Goal: Information Seeking & Learning: Learn about a topic

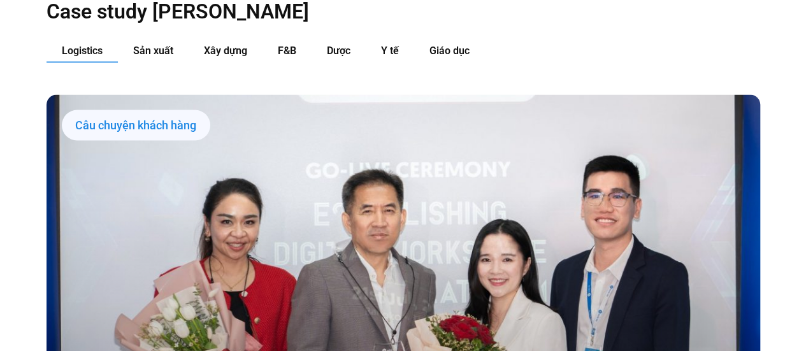
scroll to position [1337, 0]
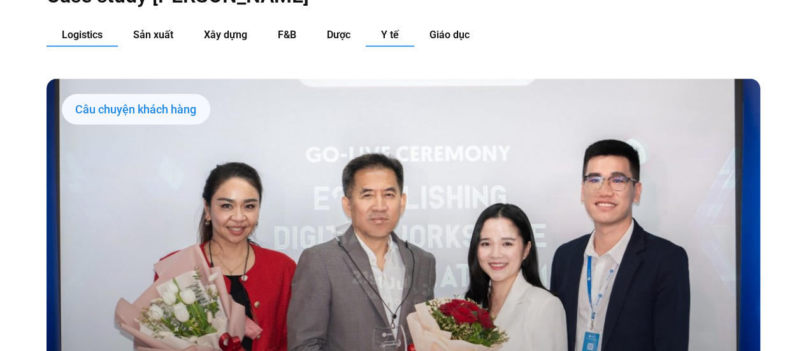
click at [398, 29] on span "Y tế" at bounding box center [390, 35] width 18 height 12
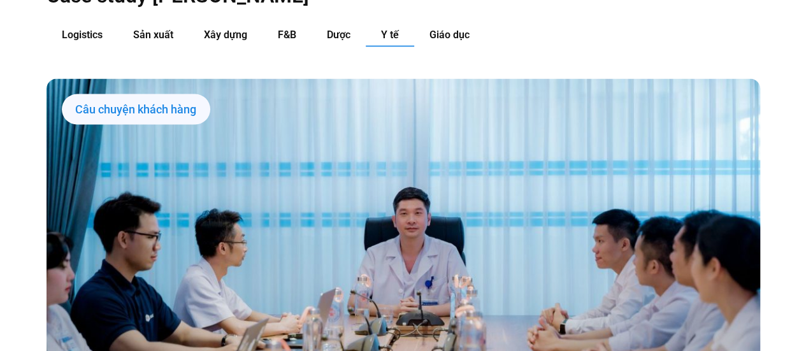
scroll to position [1720, 0]
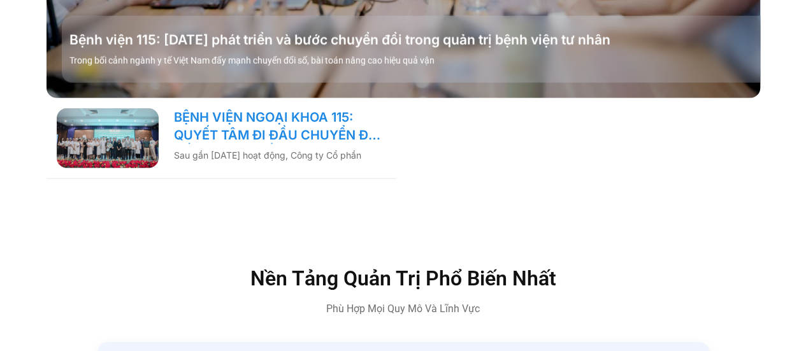
click at [326, 108] on link "BỆNH VIỆN NGOẠI KHOA 115: QUYẾT TÂM ĐI ĐẦU CHUYỂN ĐỔI SỐ NGÀNH Y TẾ!" at bounding box center [280, 126] width 212 height 36
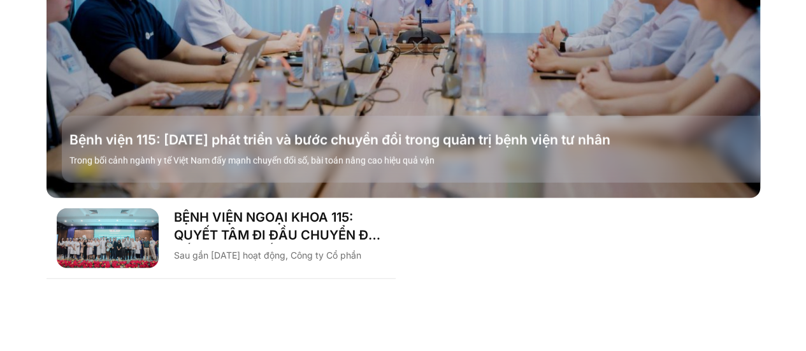
scroll to position [1523, 0]
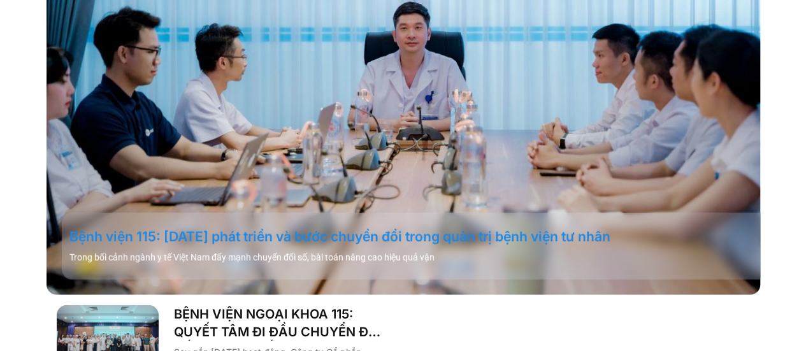
click at [231, 228] on link "Bệnh viện 115: [DATE] phát triển và bước chuyển đổi trong quản trị bệnh viện tư…" at bounding box center [418, 237] width 698 height 18
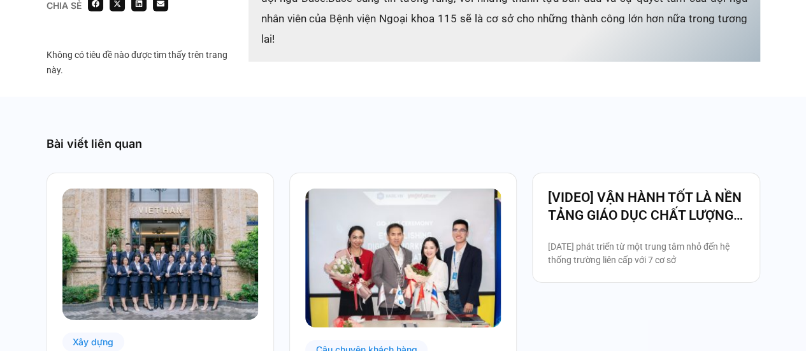
scroll to position [2039, 0]
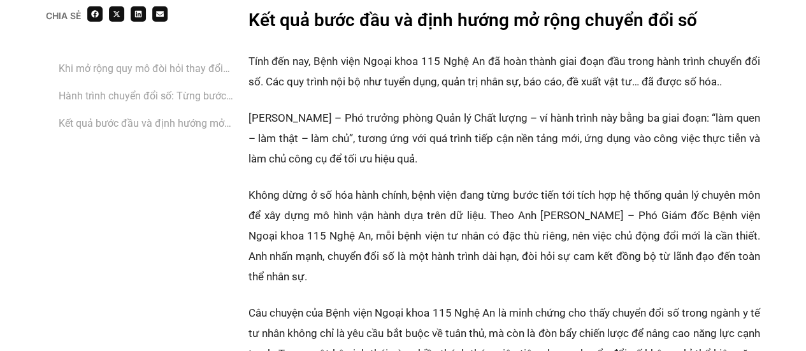
scroll to position [2421, 0]
